Goal: Task Accomplishment & Management: Complete application form

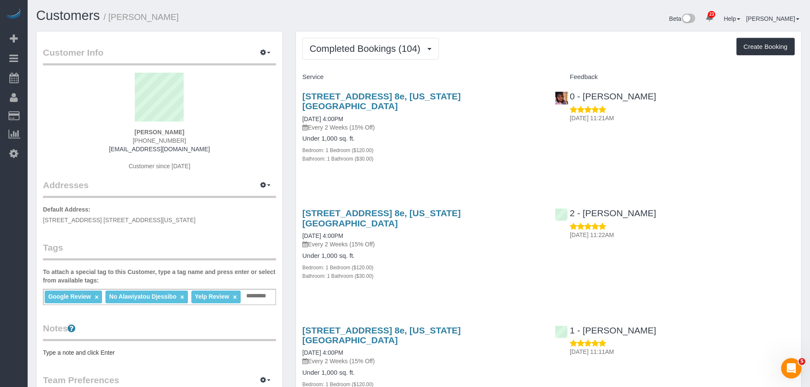
drag, startPoint x: 492, startPoint y: 140, endPoint x: 493, endPoint y: 144, distance: 4.4
click at [492, 146] on div "Bedroom: 1 Bedroom ($120.00)" at bounding box center [422, 150] width 240 height 8
click at [387, 54] on button "Completed Bookings (104)" at bounding box center [370, 49] width 136 height 22
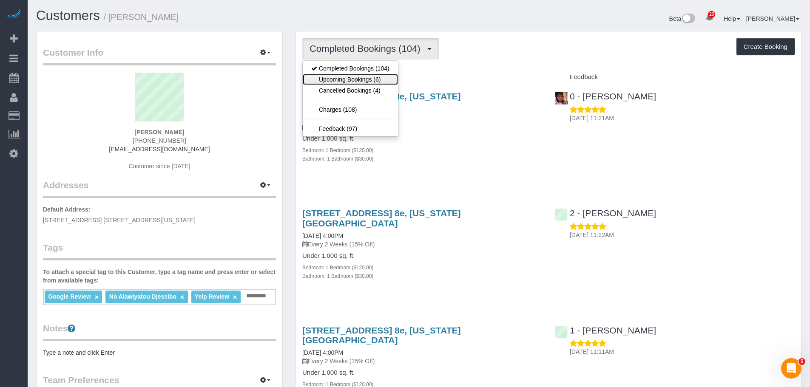
click at [386, 77] on link "Upcoming Bookings (6)" at bounding box center [350, 79] width 95 height 11
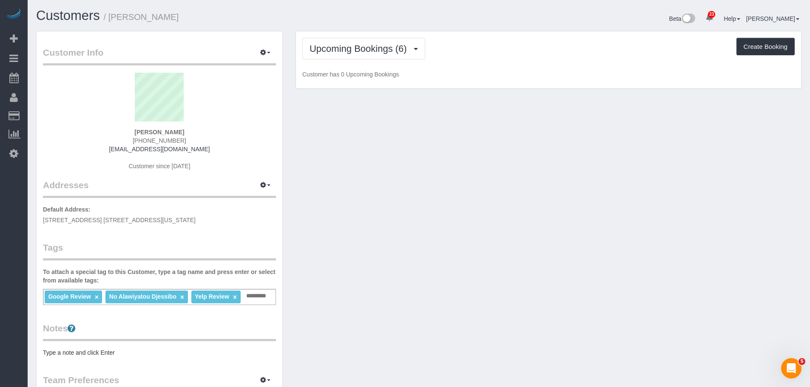
click at [548, 51] on div "Upcoming Bookings (6) Completed Bookings (104) Upcoming Bookings (6) Cancelled …" at bounding box center [548, 49] width 492 height 22
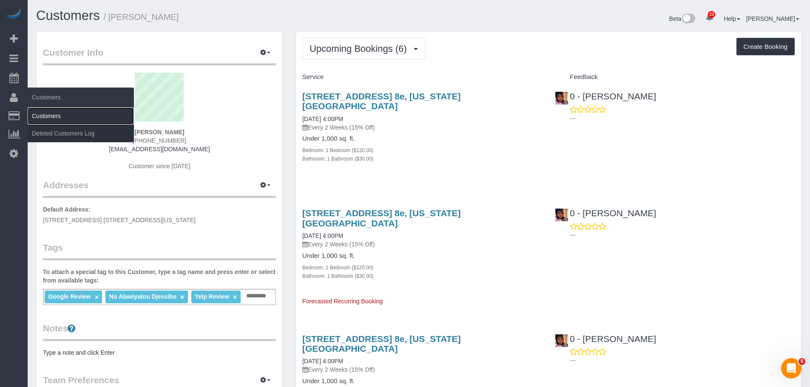
click at [61, 110] on link "Customers" at bounding box center [81, 116] width 106 height 17
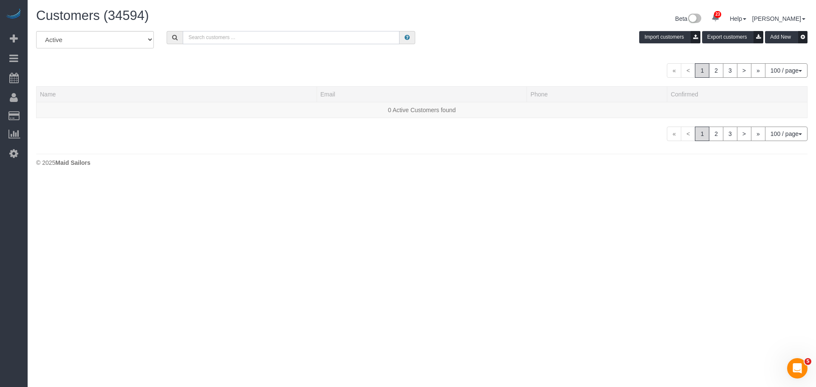
click at [236, 34] on input "text" at bounding box center [291, 37] width 217 height 13
paste input "Lauren Dana"
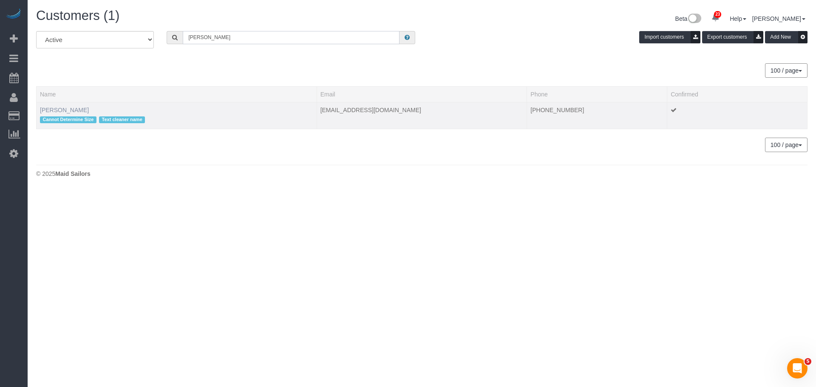
type input "Lauren Dana"
click at [56, 110] on link "Lauren Dana" at bounding box center [64, 110] width 49 height 7
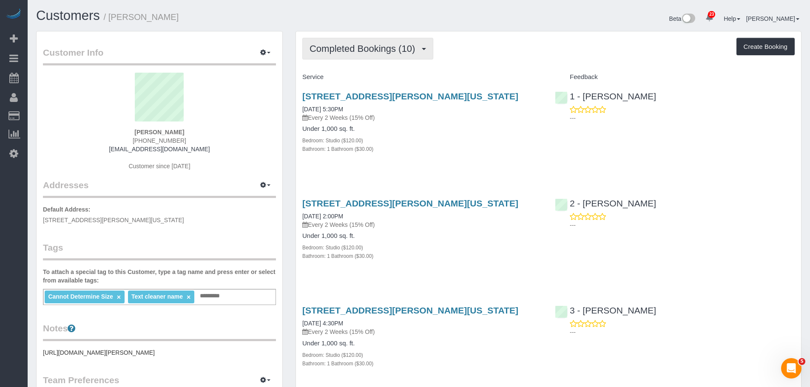
click at [379, 45] on span "Completed Bookings (10)" at bounding box center [364, 48] width 110 height 11
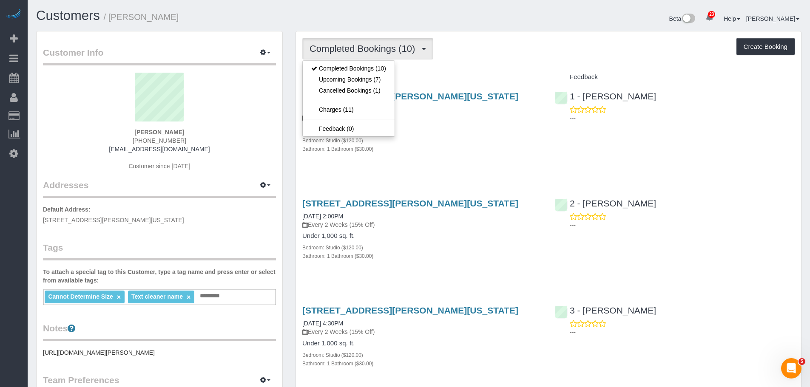
click at [496, 56] on div "Completed Bookings (10) Completed Bookings (10) Upcoming Bookings (7) Cancelled…" at bounding box center [548, 49] width 492 height 22
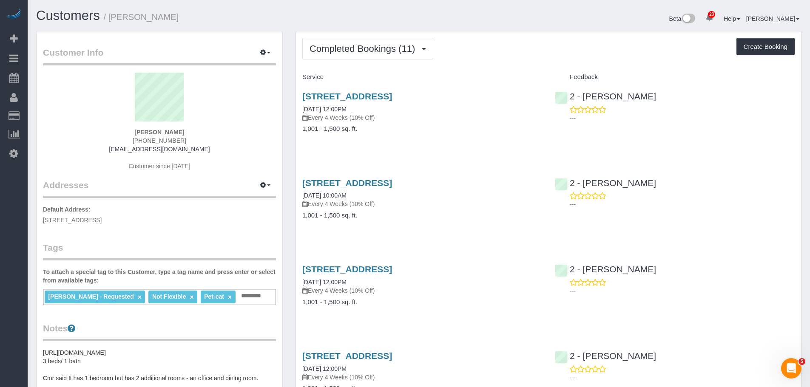
click at [457, 137] on div "590 Grand Street, Apt. 3, Brooklyn, NY 11211 08/24/2025 12:00PM Every 4 Weeks (…" at bounding box center [422, 116] width 252 height 65
drag, startPoint x: 134, startPoint y: 128, endPoint x: 196, endPoint y: 128, distance: 62.5
click at [196, 128] on div "Luc Pakey (781) 664-7240 luc.pakey@gmail.com Customer since 2024" at bounding box center [159, 126] width 233 height 106
copy strong "Luc Pakey"
drag, startPoint x: 487, startPoint y: 59, endPoint x: 374, endPoint y: 43, distance: 114.2
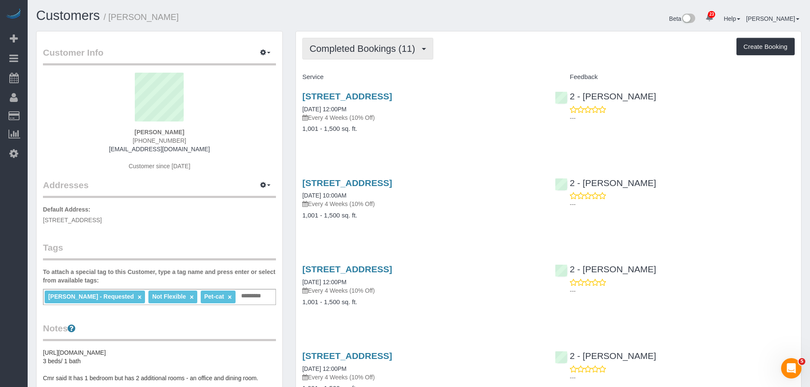
click at [486, 59] on div "Completed Bookings (11) Completed Bookings (11) Upcoming Bookings (6) Cancelled…" at bounding box center [548, 49] width 492 height 22
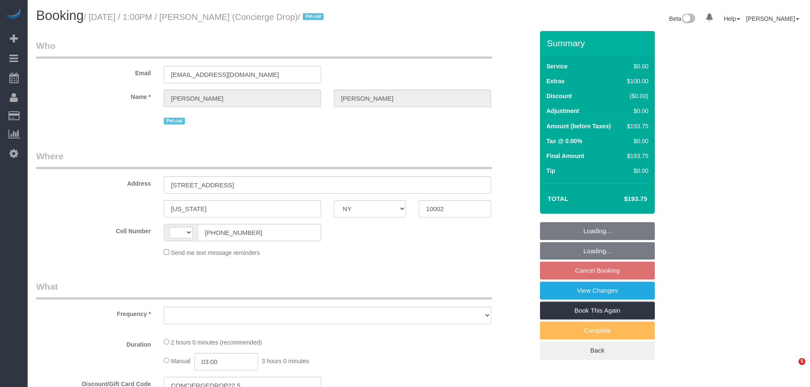
select select "NY"
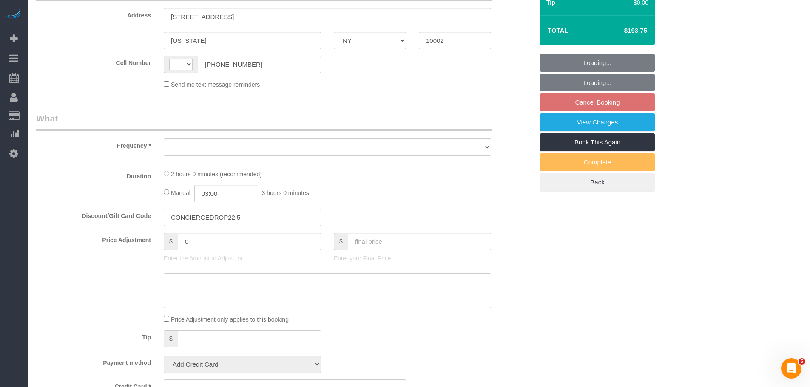
select select "object:493"
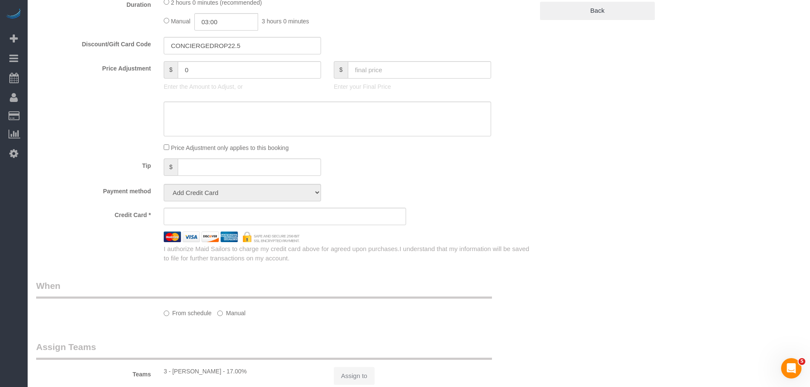
select select "spot6"
select select "number:89"
select select "number:90"
select select "number:14"
select select "number:5"
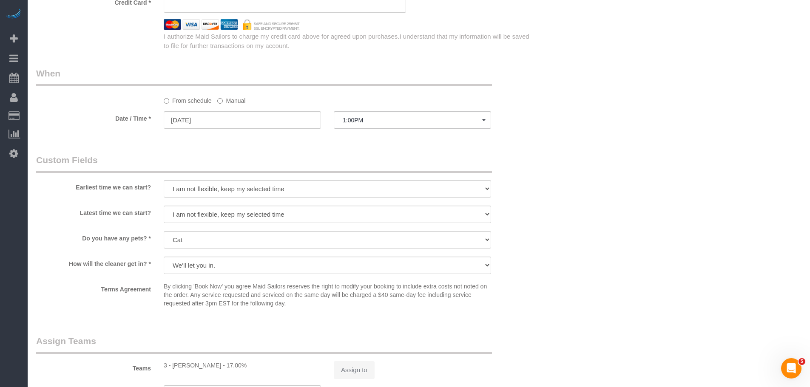
select select "string:US"
select select "object:965"
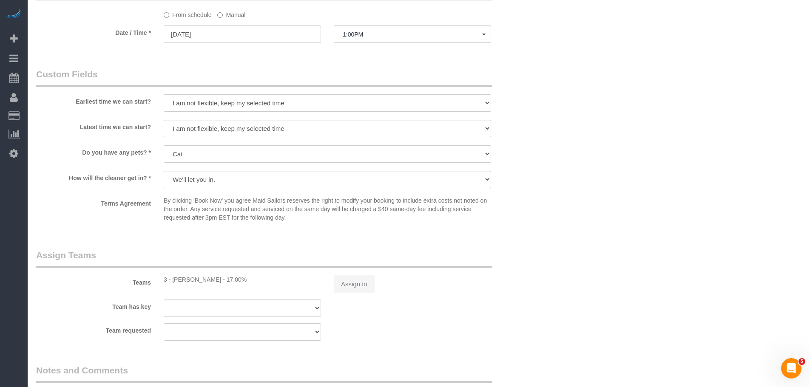
select select "string:stripe-pm_1RaQn24VGloSiKo7zeOF73Wj"
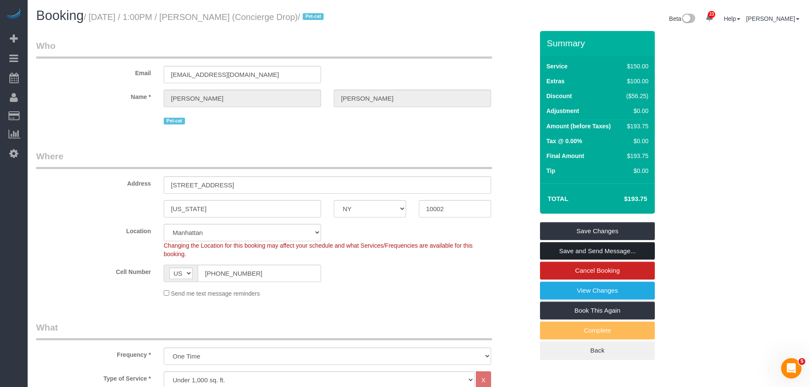
drag, startPoint x: 594, startPoint y: 251, endPoint x: 510, endPoint y: 259, distance: 84.1
click at [594, 250] on link "Save and Send Message..." at bounding box center [597, 251] width 115 height 18
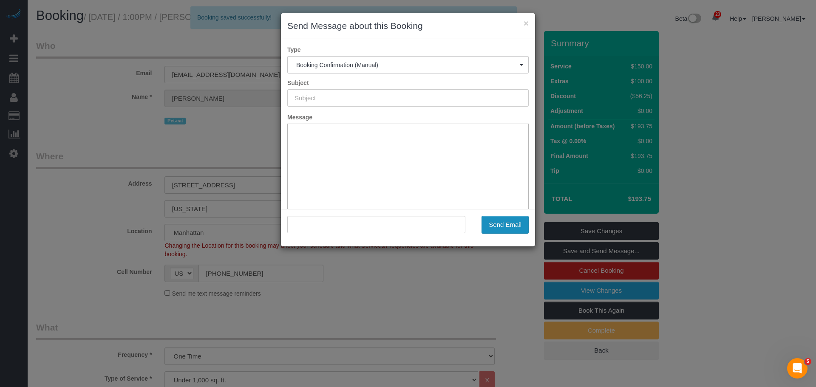
type input "Cleaning Confirmed for 09/21/2025 at 1:00pm"
type input ""Benjamin Rudnitsky" <support@conciergedrop.com>"
click at [502, 222] on button "Send Email" at bounding box center [504, 225] width 47 height 18
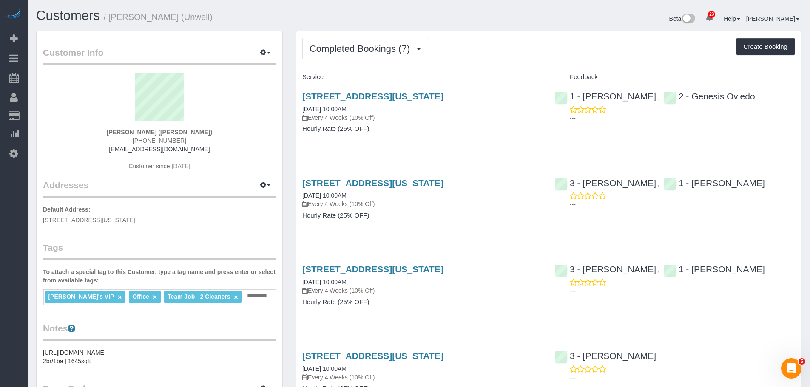
click at [507, 62] on div "Completed Bookings (7) Completed Bookings (7) Upcoming Bookings (7) Cancelled B…" at bounding box center [548, 363] width 505 height 665
click at [508, 147] on div "171 1st Ave, Apt. 4, New York, NY 10003 08/24/2025 10:00AM Every 4 Weeks (10% O…" at bounding box center [422, 116] width 252 height 65
click at [500, 82] on div "Service" at bounding box center [422, 77] width 252 height 14
